Goal: Task Accomplishment & Management: Manage account settings

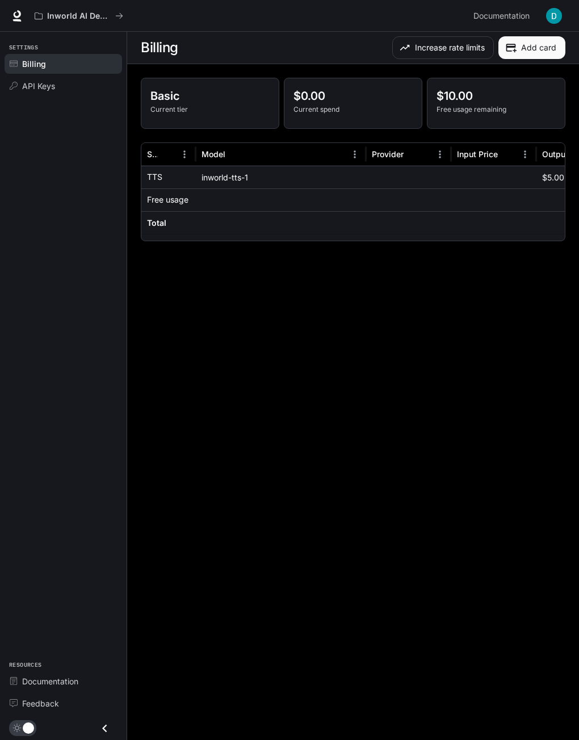
drag, startPoint x: 238, startPoint y: 240, endPoint x: 243, endPoint y: 236, distance: 6.5
click at [239, 239] on div at bounding box center [352, 237] width 423 height 8
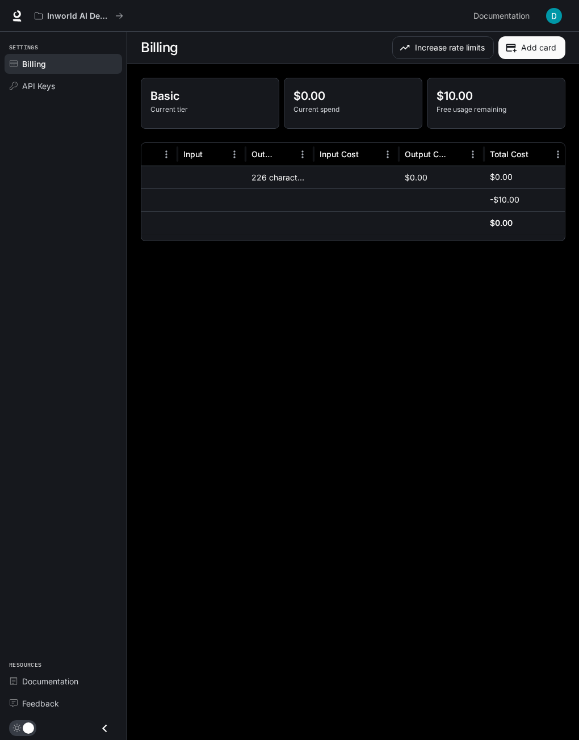
scroll to position [0, 65]
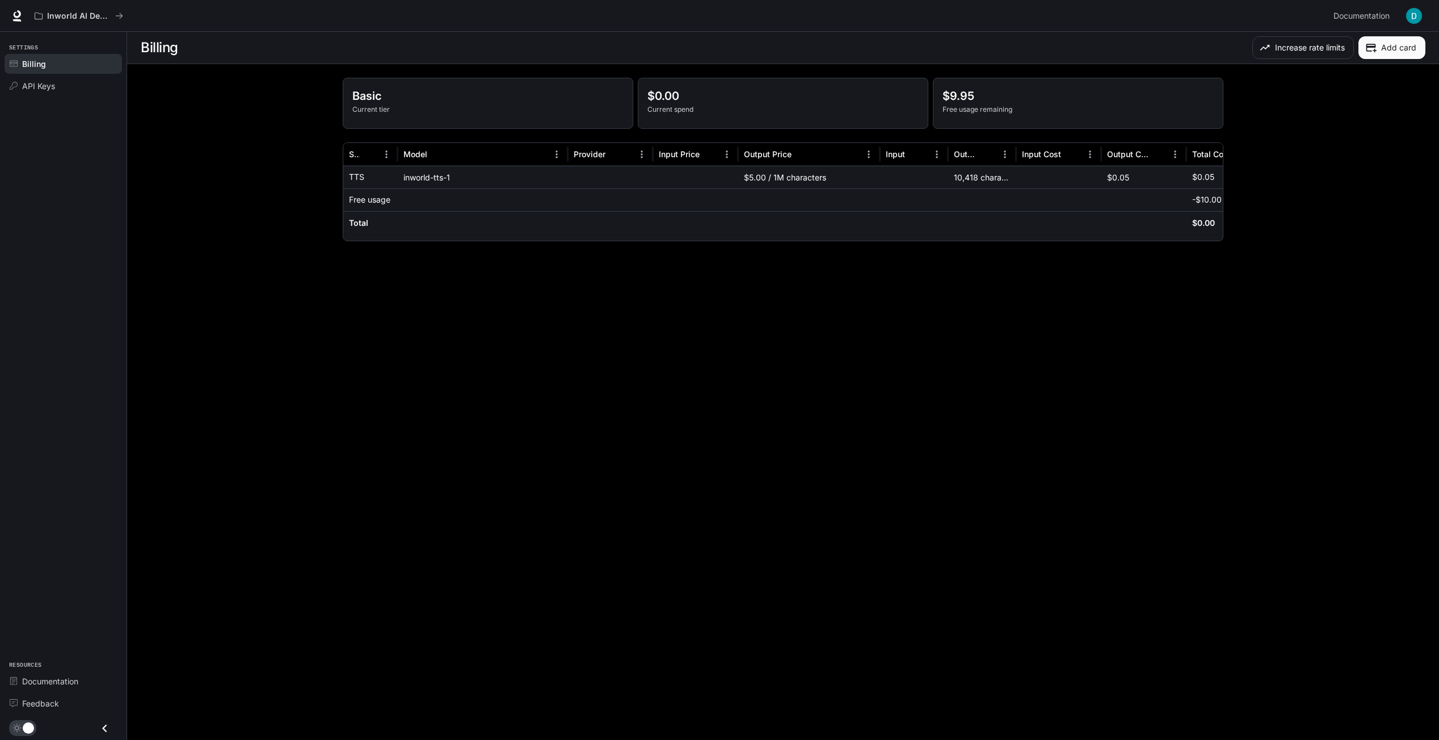
click at [651, 298] on main "Billing Increase rate limits Add card Basic Current tier $0.00 Current spend $9…" at bounding box center [782, 386] width 1311 height 708
